Goal: Find specific page/section: Find specific page/section

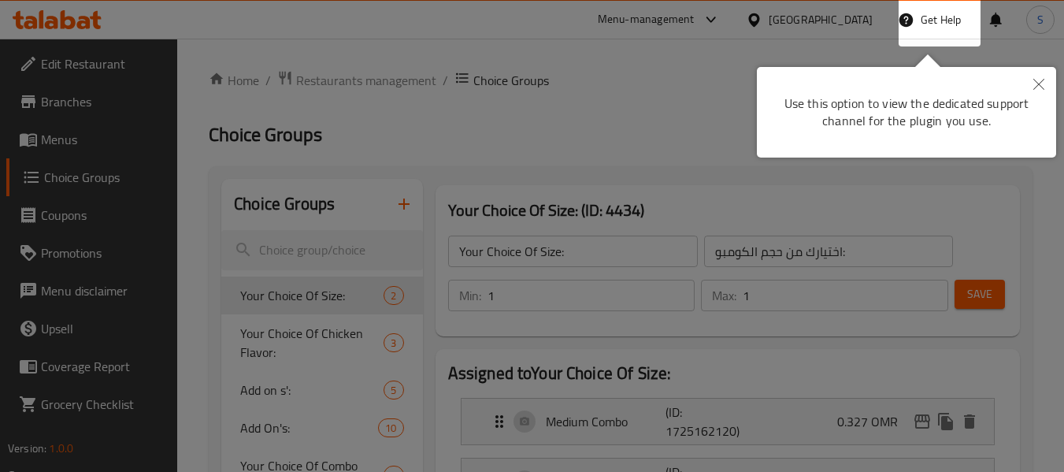
click at [1029, 84] on button "Close" at bounding box center [1039, 85] width 35 height 36
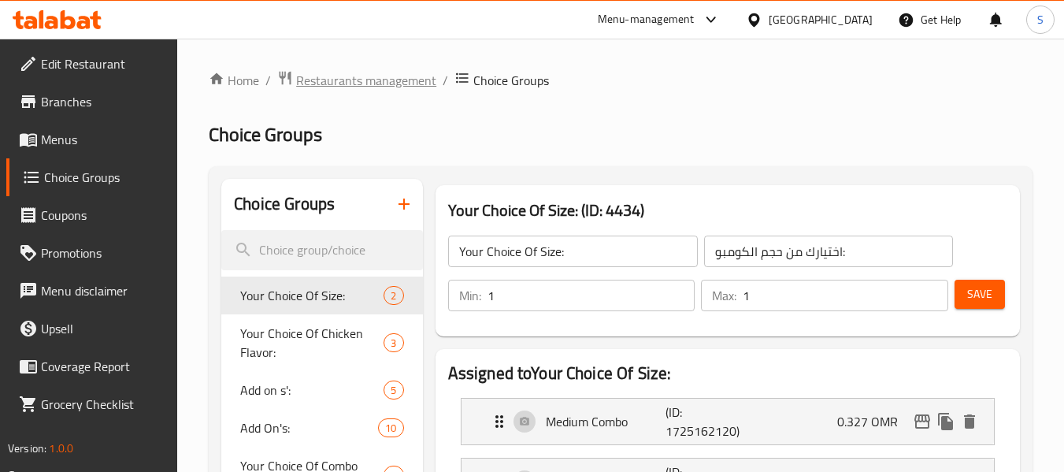
click at [326, 81] on span "Restaurants management" at bounding box center [366, 80] width 140 height 19
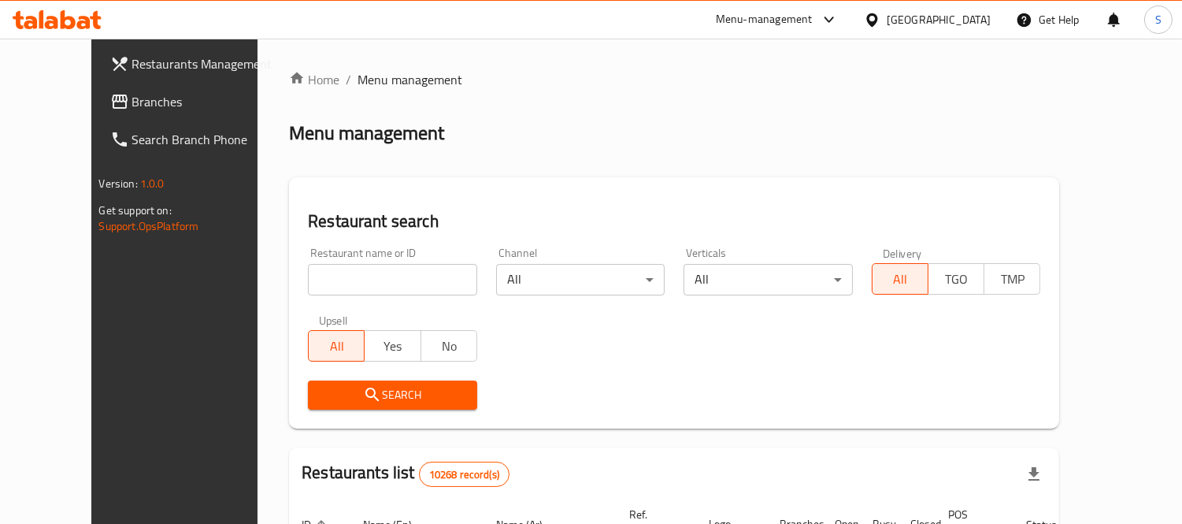
click at [964, 24] on div "[GEOGRAPHIC_DATA]" at bounding box center [939, 19] width 104 height 17
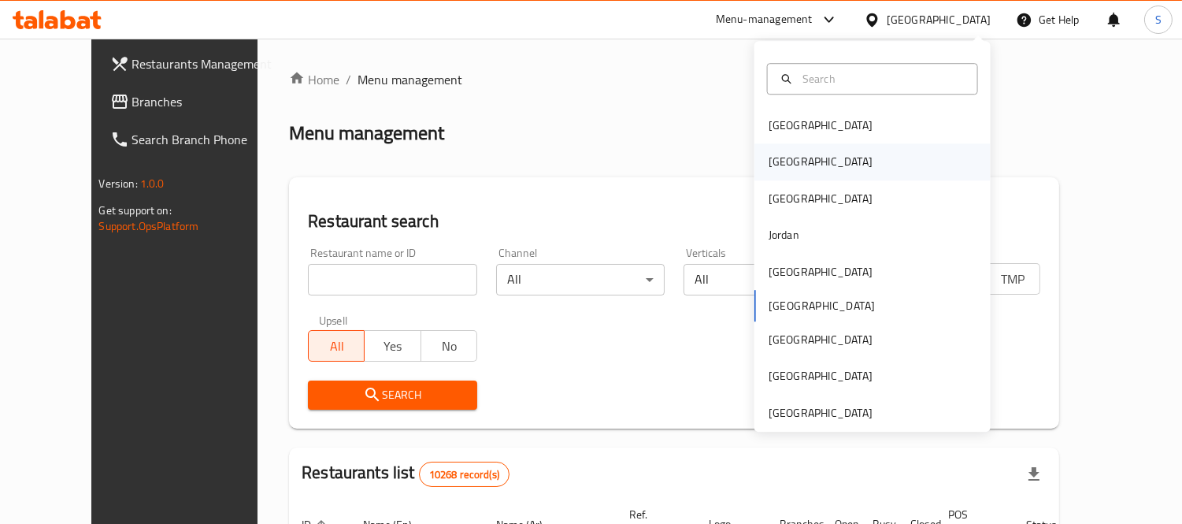
click at [797, 158] on div "[GEOGRAPHIC_DATA]" at bounding box center [873, 162] width 236 height 36
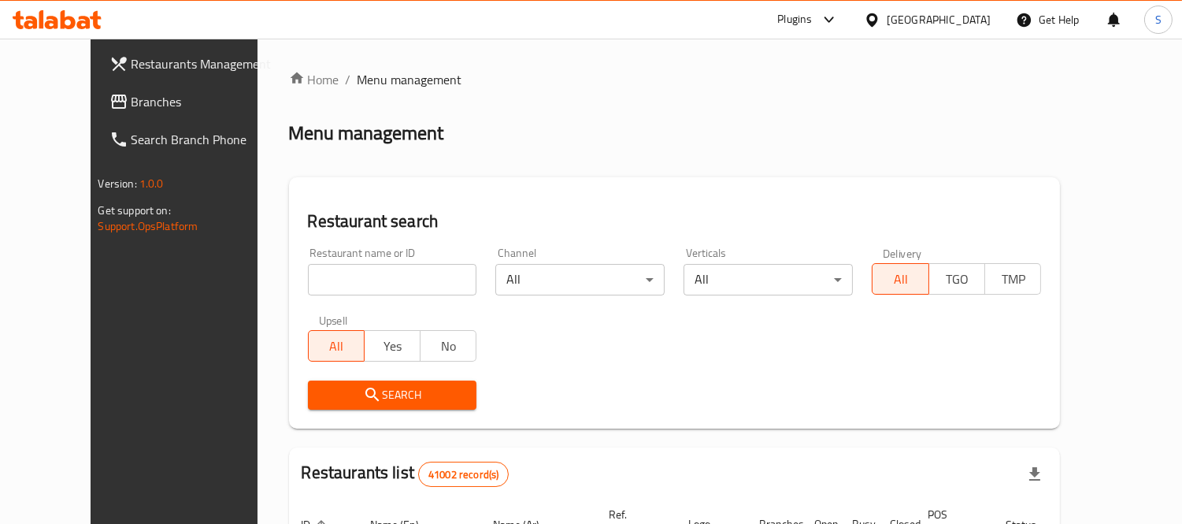
click at [132, 104] on span "Branches" at bounding box center [204, 101] width 144 height 19
